Goal: Information Seeking & Learning: Understand process/instructions

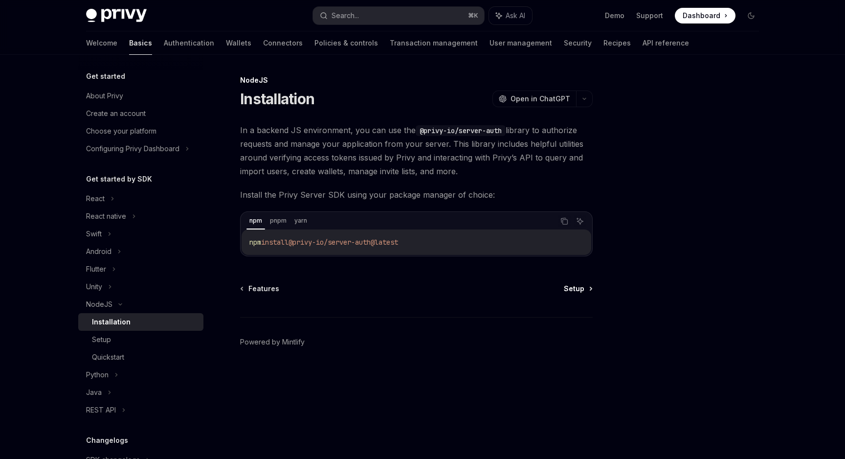
click at [577, 288] on span "Setup" at bounding box center [574, 289] width 21 height 10
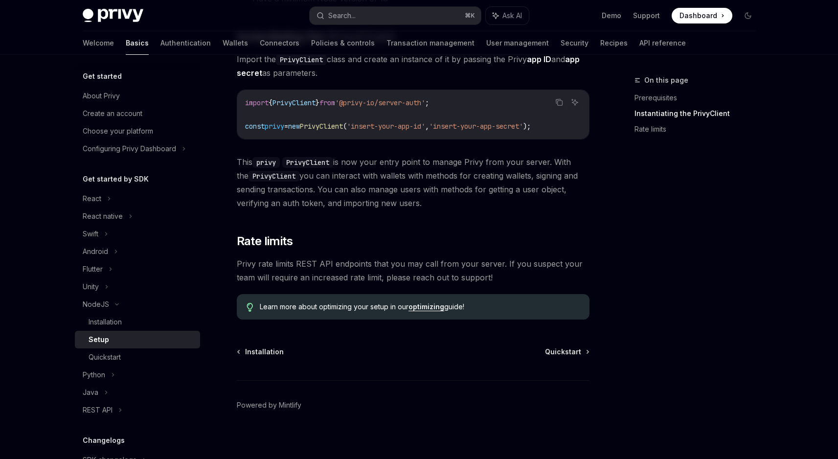
scroll to position [202, 0]
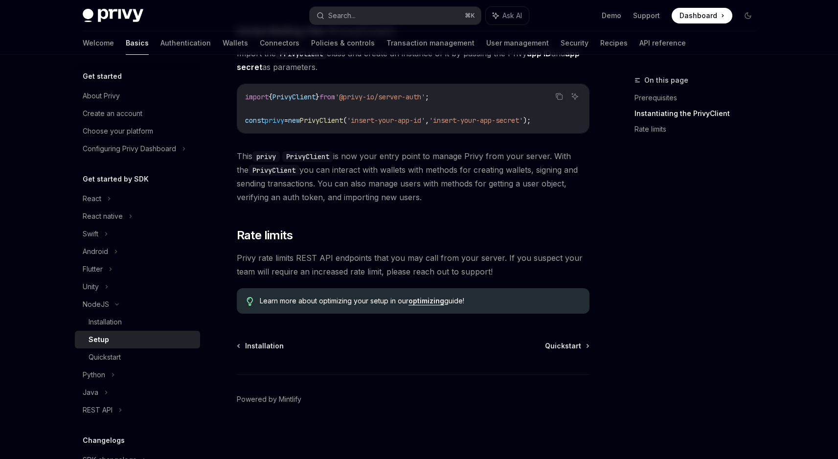
click at [434, 301] on link "optimizing" at bounding box center [426, 300] width 36 height 9
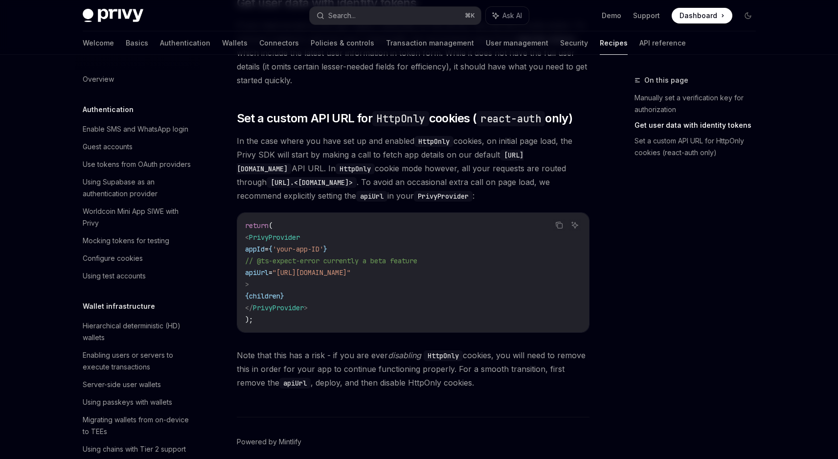
scroll to position [450, 0]
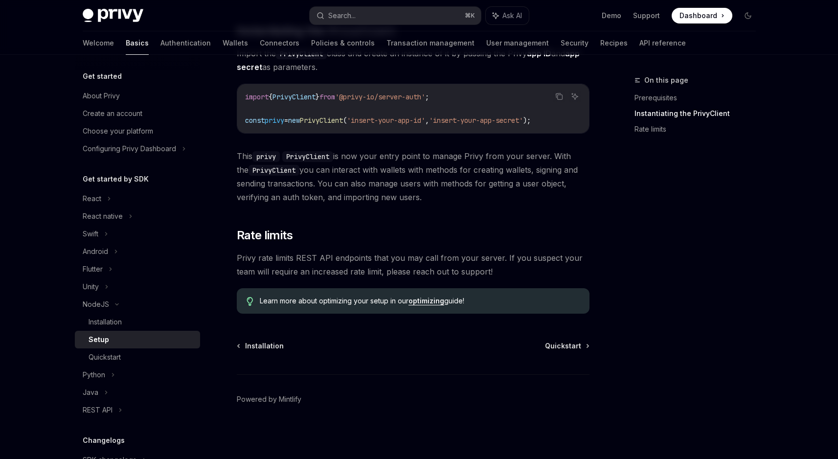
scroll to position [202, 0]
click at [555, 341] on span "Quickstart" at bounding box center [563, 346] width 36 height 10
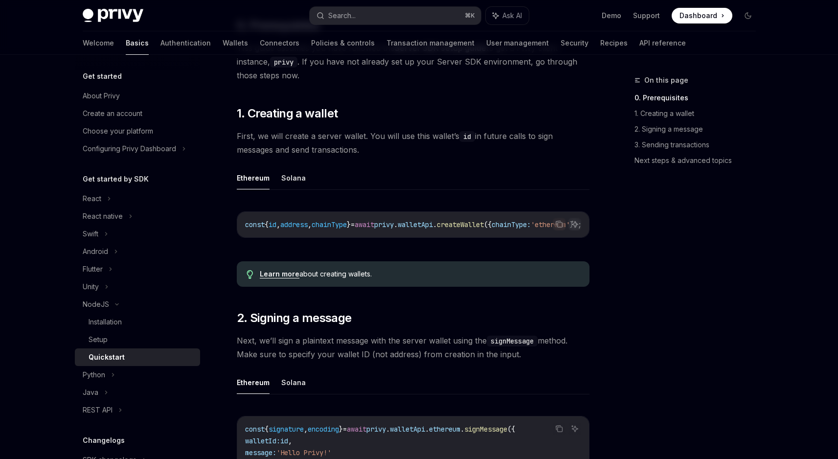
click at [667, 169] on div "On this page 0. Prerequisites 1. Creating a wallet 2. Signing a message 3. Send…" at bounding box center [698, 115] width 129 height 121
click at [669, 161] on link "Next steps & advanced topics" at bounding box center [698, 161] width 129 height 16
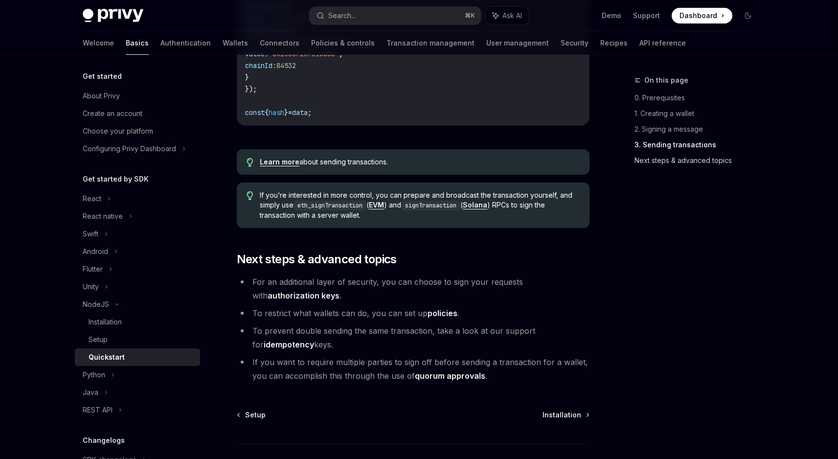
scroll to position [1002, 0]
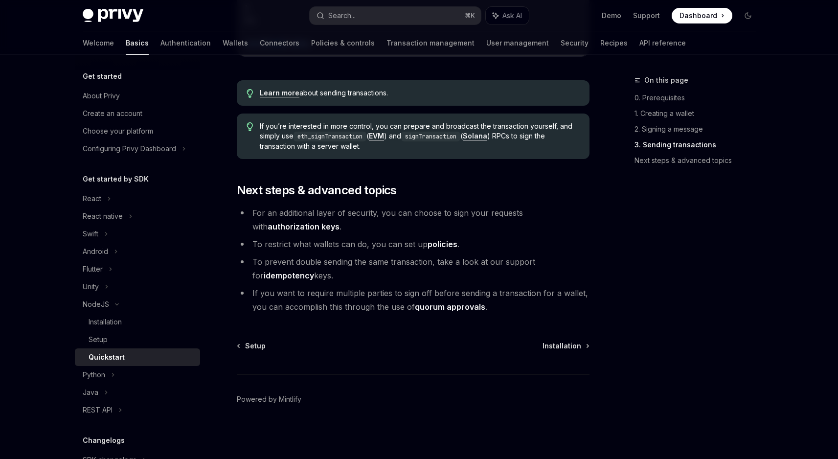
click at [339, 222] on link "authorization keys" at bounding box center [303, 227] width 72 height 10
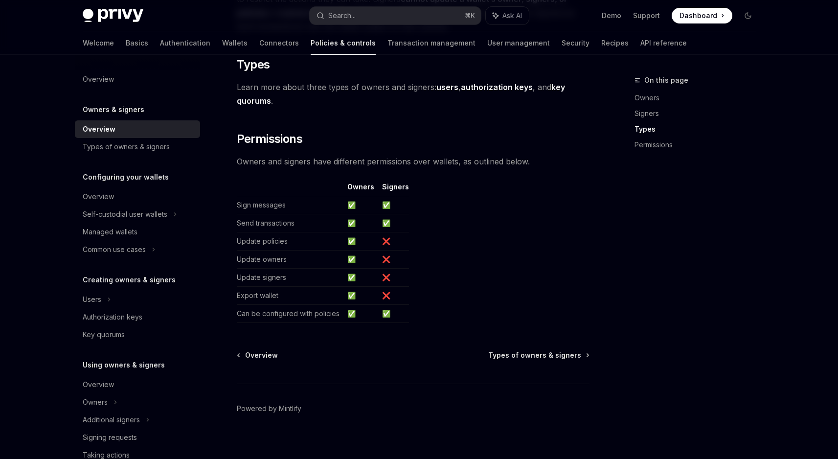
scroll to position [778, 0]
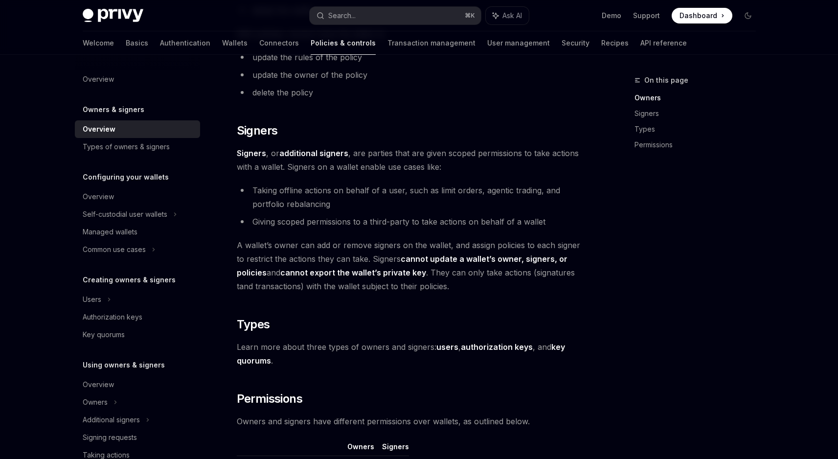
scroll to position [508, 0]
click at [312, 152] on strong "additional signers" at bounding box center [313, 154] width 69 height 10
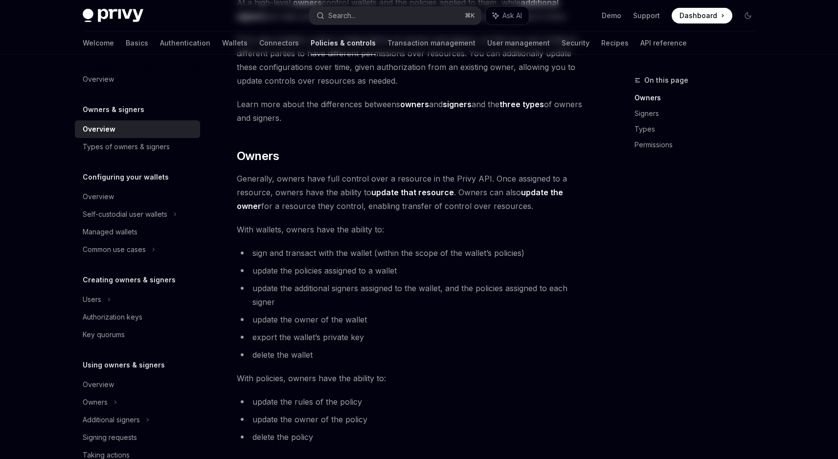
scroll to position [0, 0]
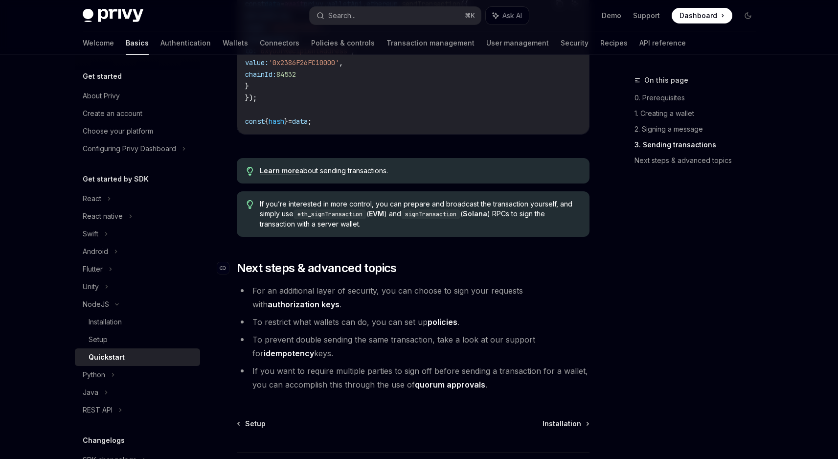
scroll to position [949, 0]
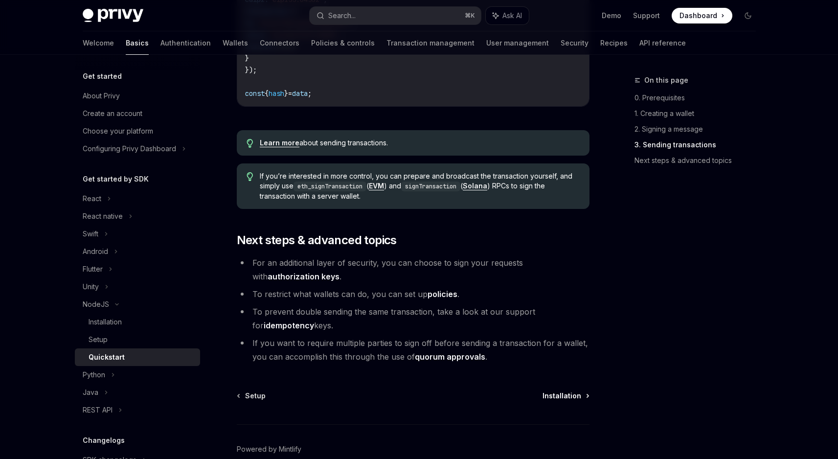
click at [570, 399] on span "Installation" at bounding box center [561, 396] width 39 height 10
type textarea "*"
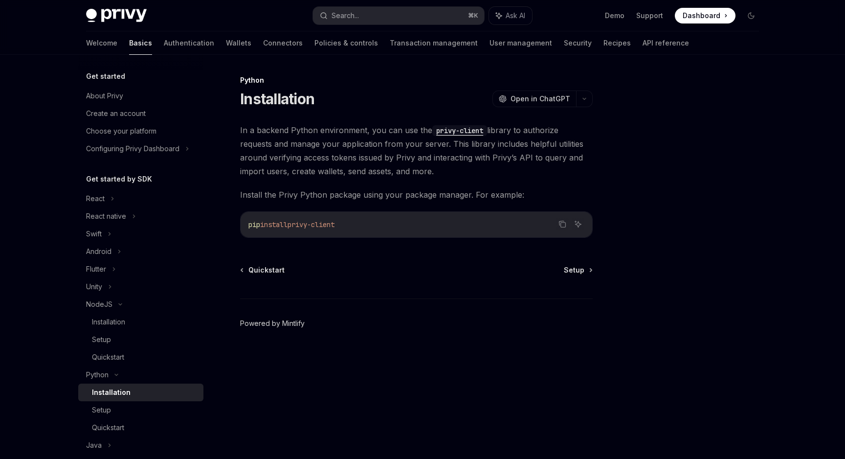
click at [286, 325] on link "Powered by Mintlify" at bounding box center [272, 323] width 65 height 10
